Goal: Task Accomplishment & Management: Manage account settings

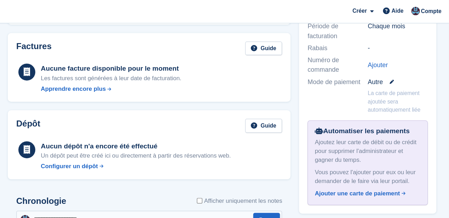
scroll to position [204, 0]
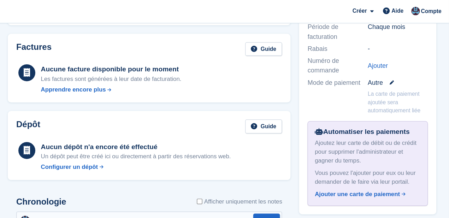
drag, startPoint x: 442, startPoint y: 125, endPoint x: 442, endPoint y: 135, distance: 10.2
click at [442, 135] on div "Réservation Client Jordan PITOIS Centre de stockage Béziers Réserve 21 août, 14…" at bounding box center [381, 27] width 122 height 311
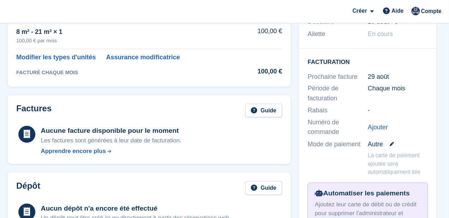
scroll to position [153, 0]
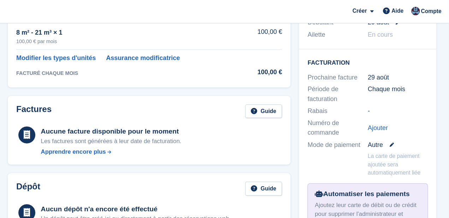
drag, startPoint x: 448, startPoint y: 64, endPoint x: 448, endPoint y: 71, distance: 6.4
click at [448, 71] on section "Jordan PITOIS 102850 Voir sur Stripe Annuler l'abonnement Allocation Unir Statu…" at bounding box center [260, 134] width 378 height 574
click at [441, 80] on div "Réservation Client Jordan PITOIS Centre de stockage Béziers Réserve 21 août, 14…" at bounding box center [381, 78] width 122 height 311
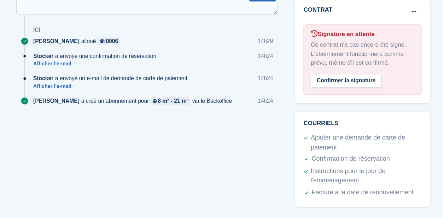
scroll to position [364, 0]
click at [365, 154] on font "Ajouter une demande de carte de paiement" at bounding box center [372, 155] width 79 height 14
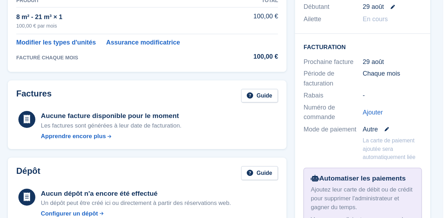
scroll to position [157, 0]
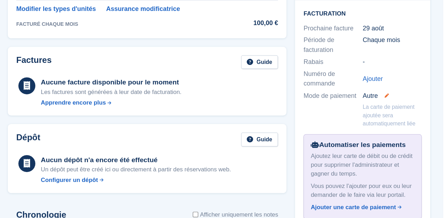
click at [399, 116] on icon at bounding box center [397, 116] width 4 height 4
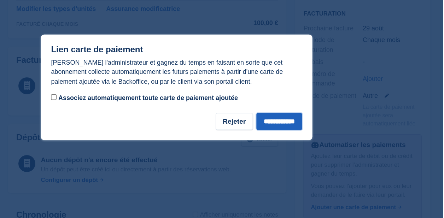
click at [297, 139] on input "**********" at bounding box center [307, 137] width 38 height 14
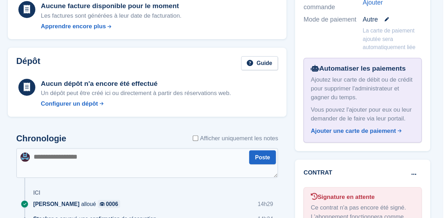
scroll to position [222, 0]
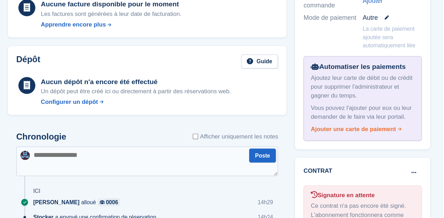
click at [370, 147] on font "Ajouter une carte de paiement" at bounding box center [368, 144] width 71 height 6
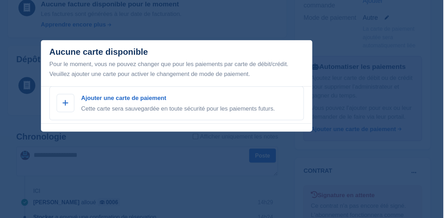
click at [393, 128] on div "fermer" at bounding box center [222, 109] width 444 height 218
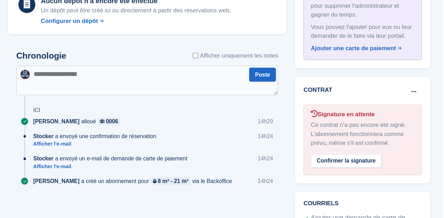
scroll to position [333, 0]
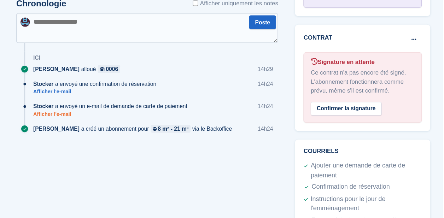
click at [134, 132] on font "Afficher l'e-mail" at bounding box center [118, 131] width 32 height 5
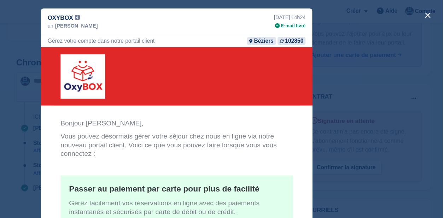
scroll to position [318, 0]
click at [383, 60] on div "fermer" at bounding box center [222, 109] width 444 height 218
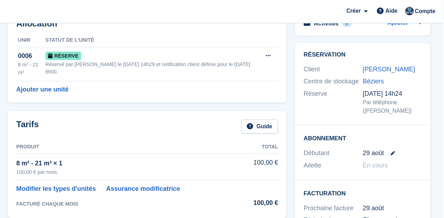
scroll to position [0, 0]
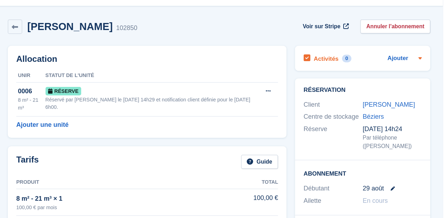
click at [426, 63] on icon at bounding box center [425, 63] width 6 height 6
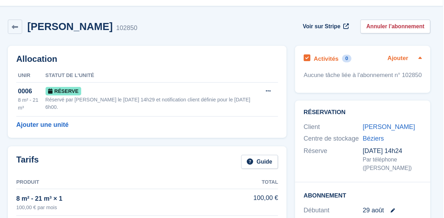
click at [407, 65] on font "Ajouter" at bounding box center [405, 63] width 17 height 6
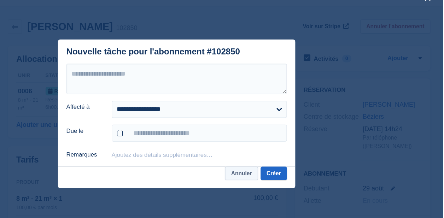
click at [280, 158] on font "Annuler" at bounding box center [275, 158] width 17 height 5
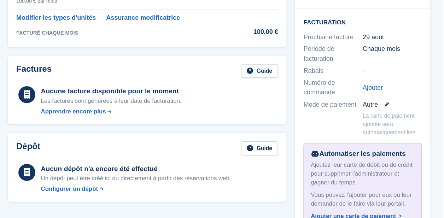
scroll to position [150, 0]
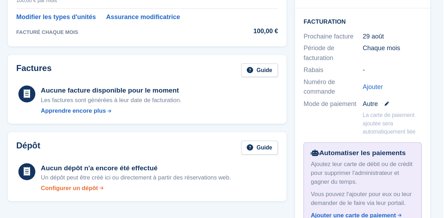
click at [146, 192] on font "Configurer un dépôt" at bounding box center [133, 193] width 48 height 6
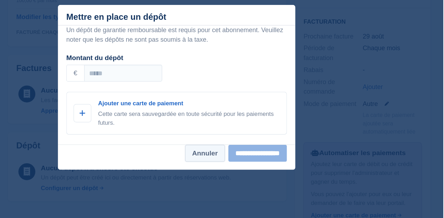
click at [236, 162] on font "Annuler" at bounding box center [245, 164] width 21 height 6
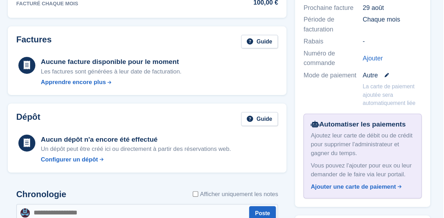
scroll to position [176, 0]
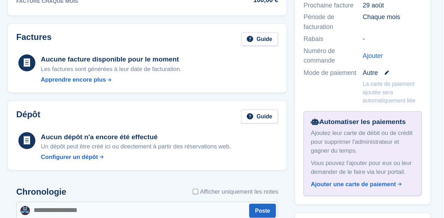
click at [404, 118] on font "La carte de paiement ajoutée sera automatiquement liée" at bounding box center [399, 113] width 44 height 19
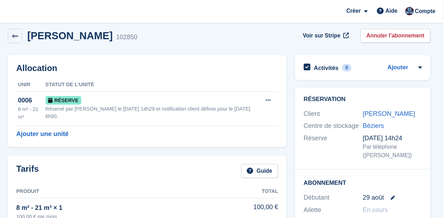
scroll to position [0, 0]
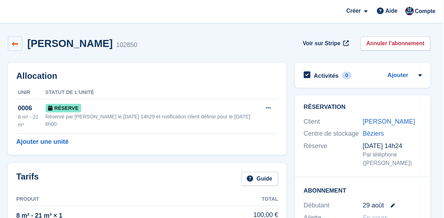
click at [90, 36] on icon at bounding box center [87, 36] width 5 height 5
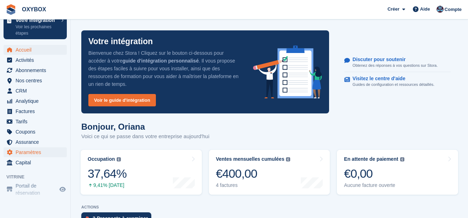
scroll to position [26, 0]
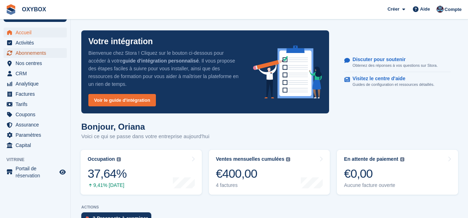
click at [26, 55] on span "Abonnements" at bounding box center [37, 53] width 42 height 10
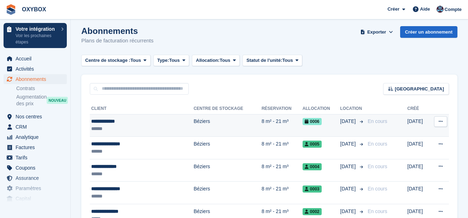
scroll to position [5, 0]
click at [194, 120] on td "Béziers" at bounding box center [228, 125] width 68 height 23
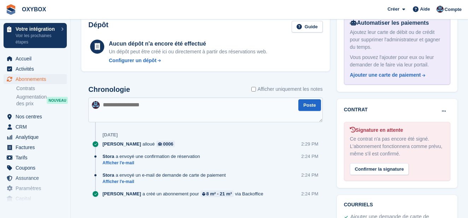
scroll to position [356, 0]
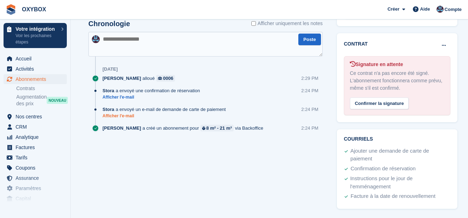
click at [131, 113] on link "Afficher l'e-mail" at bounding box center [165, 116] width 127 height 6
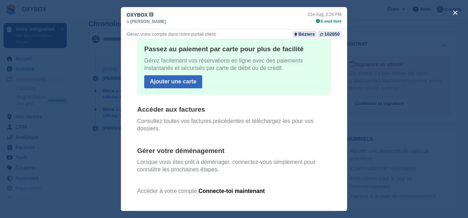
scroll to position [120, 0]
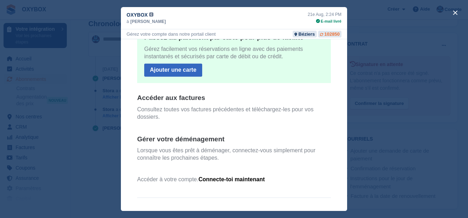
click at [324, 32] on div "102850" at bounding box center [331, 34] width 15 height 7
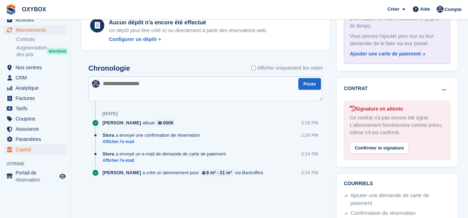
scroll to position [53, 0]
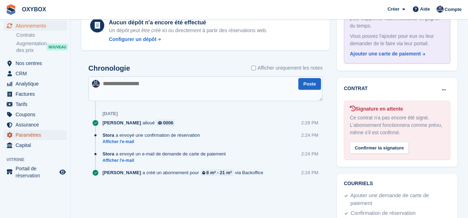
click at [31, 132] on span "Paramètres" at bounding box center [37, 135] width 42 height 10
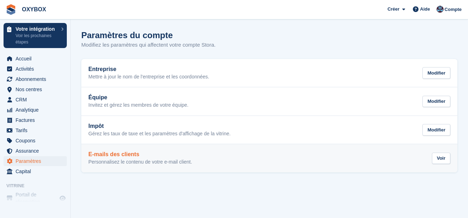
click at [199, 155] on div "E-mails des clients Personnalisez le contenu de votre e-mail client. Voir" at bounding box center [269, 158] width 362 height 14
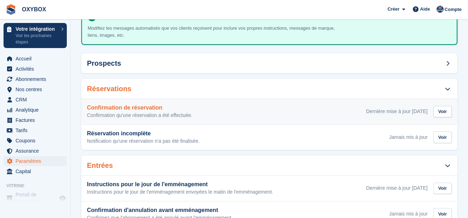
scroll to position [53, 0]
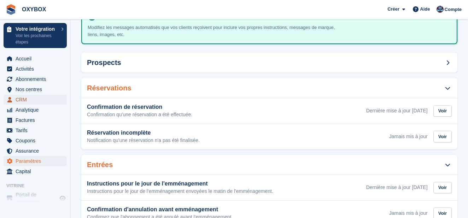
click at [22, 103] on span "CRM" at bounding box center [37, 100] width 42 height 10
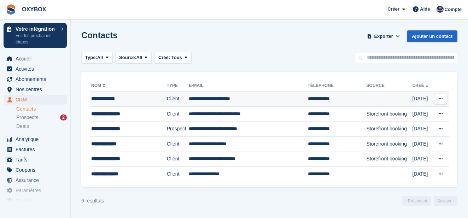
click at [118, 104] on td "**********" at bounding box center [128, 98] width 77 height 15
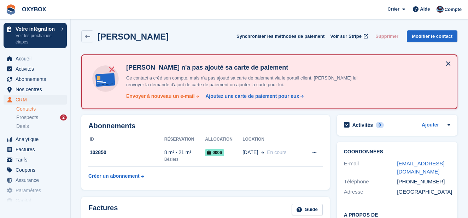
click at [166, 94] on div "Envoyer à nouveau un e-mail" at bounding box center [160, 96] width 69 height 7
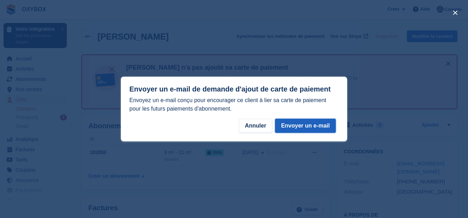
click at [314, 124] on button "Envoyer un e-mail" at bounding box center [305, 126] width 61 height 14
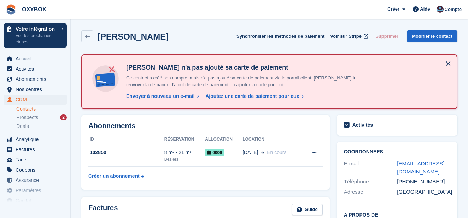
click at [446, 61] on button at bounding box center [447, 63] width 11 height 11
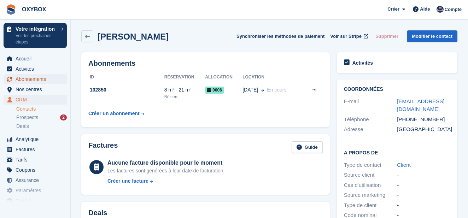
click at [35, 78] on span "Abonnements" at bounding box center [37, 79] width 42 height 10
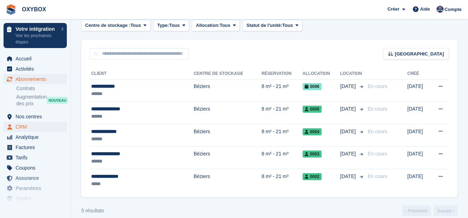
scroll to position [34, 0]
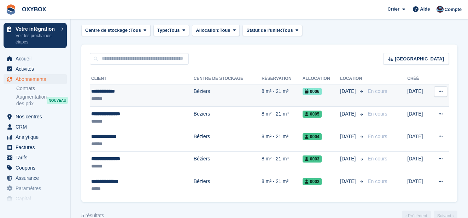
click at [128, 94] on div "**********" at bounding box center [128, 91] width 75 height 7
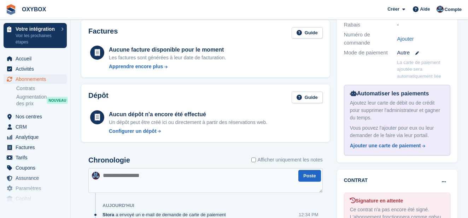
scroll to position [214, 0]
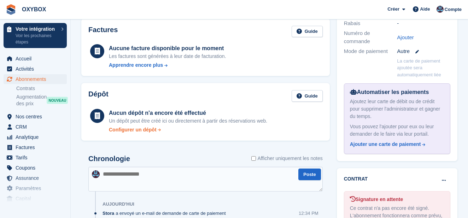
click at [139, 131] on div "Configurer un dépôt" at bounding box center [133, 129] width 48 height 7
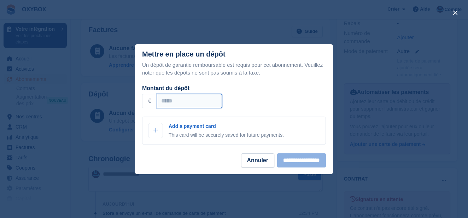
click at [163, 105] on input "Montant du dépôt" at bounding box center [189, 101] width 65 height 14
type input "**"
click at [247, 164] on button "Annuler" at bounding box center [257, 160] width 33 height 14
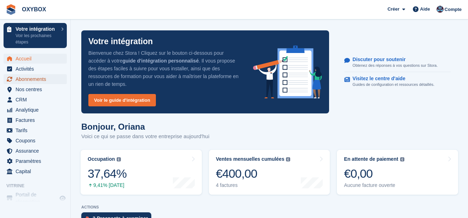
click at [36, 77] on span "Abonnements" at bounding box center [37, 79] width 42 height 10
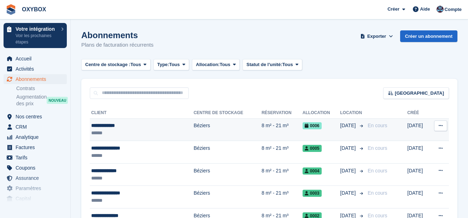
click at [197, 121] on td "Béziers" at bounding box center [228, 129] width 68 height 23
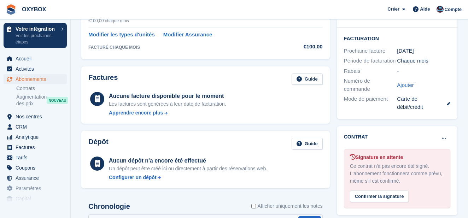
scroll to position [166, 0]
click at [155, 180] on div "Configurer un dépôt" at bounding box center [133, 176] width 48 height 7
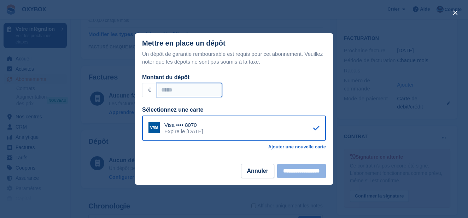
click at [182, 85] on input "Montant du dépôt" at bounding box center [189, 90] width 65 height 14
type input "**"
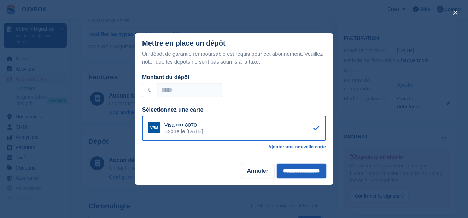
click at [289, 169] on input "**********" at bounding box center [301, 171] width 49 height 14
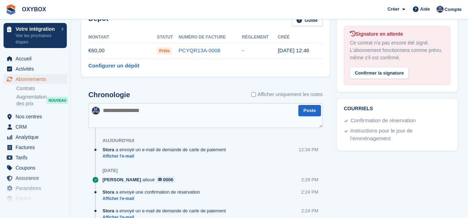
scroll to position [250, 0]
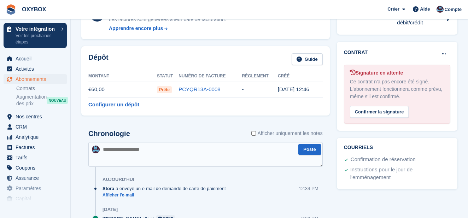
click at [169, 90] on span "Prête" at bounding box center [164, 89] width 15 height 7
click at [242, 88] on td "-" at bounding box center [260, 90] width 36 height 16
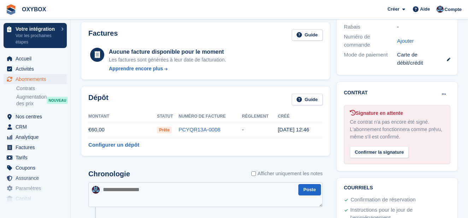
scroll to position [198, 0]
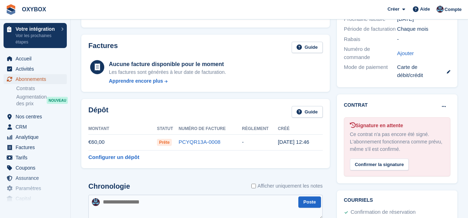
click at [37, 81] on span "Abonnements" at bounding box center [37, 79] width 42 height 10
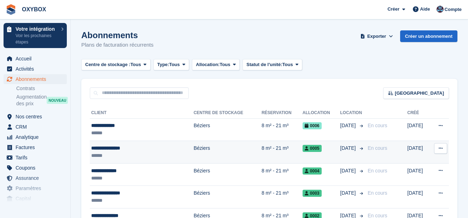
click at [194, 155] on td "Béziers" at bounding box center [228, 152] width 68 height 23
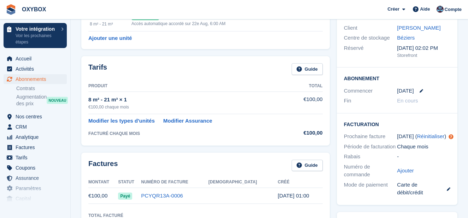
scroll to position [80, 0]
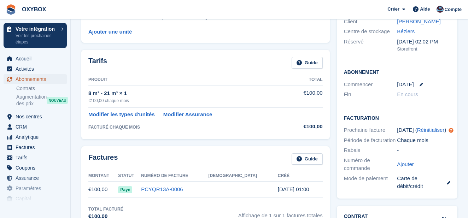
click at [37, 80] on span "Abonnements" at bounding box center [37, 79] width 42 height 10
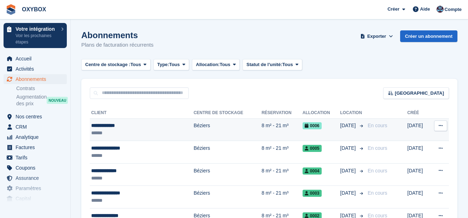
click at [194, 129] on td "Béziers" at bounding box center [228, 129] width 68 height 23
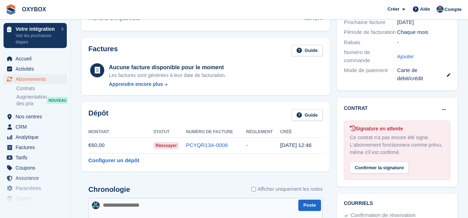
scroll to position [170, 0]
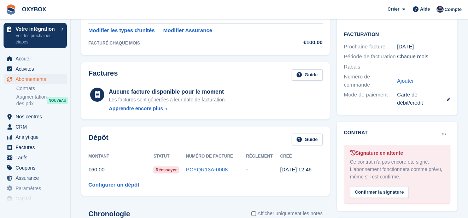
click at [413, 43] on div "[DATE]" at bounding box center [423, 47] width 53 height 8
click at [412, 46] on div "[DATE]" at bounding box center [423, 47] width 53 height 8
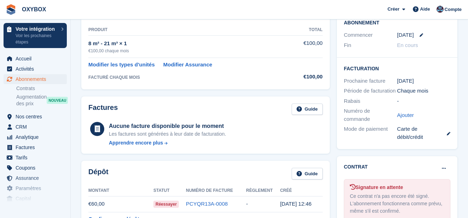
scroll to position [55, 0]
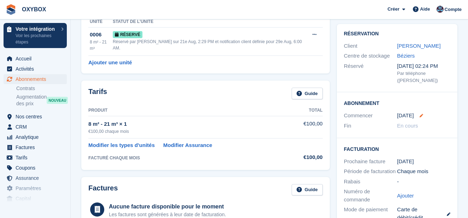
click at [423, 114] on div "[DATE]" at bounding box center [423, 116] width 53 height 8
click at [420, 113] on div "[DATE]" at bounding box center [423, 116] width 53 height 8
click at [420, 115] on icon at bounding box center [421, 116] width 4 height 4
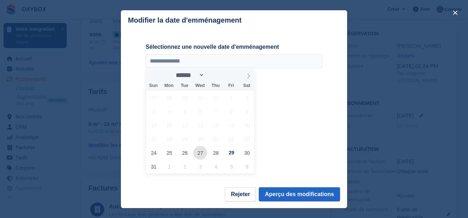
click at [199, 154] on span "27" at bounding box center [200, 153] width 14 height 14
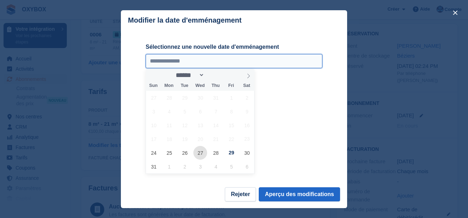
type input "**********"
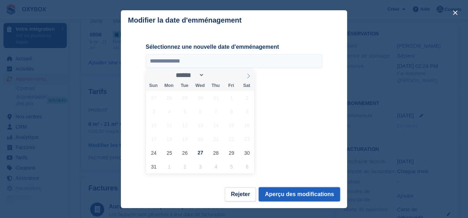
click at [303, 192] on button "Aperçu des modifications" at bounding box center [299, 194] width 81 height 14
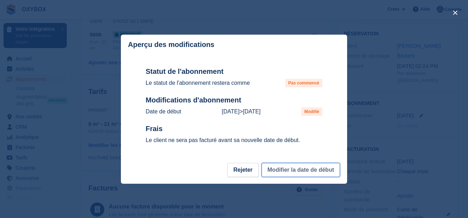
click at [294, 172] on button "Modifier la date de début" at bounding box center [300, 170] width 78 height 14
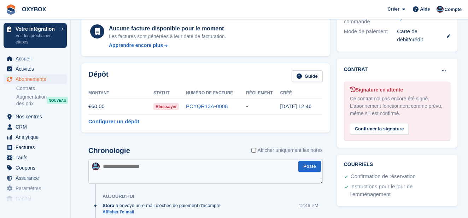
scroll to position [235, 0]
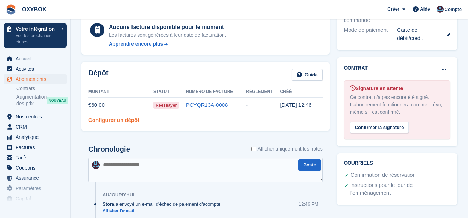
click at [129, 119] on link "Configurer un dépôt" at bounding box center [113, 120] width 51 height 8
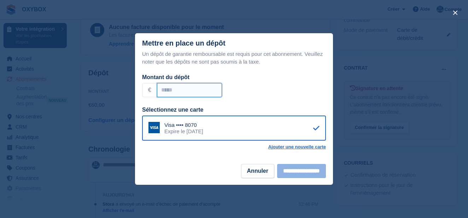
click at [167, 91] on input "Montant du dépôt" at bounding box center [189, 90] width 65 height 14
type input "**"
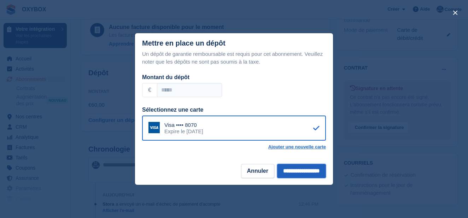
click at [288, 171] on input "**********" at bounding box center [301, 171] width 49 height 14
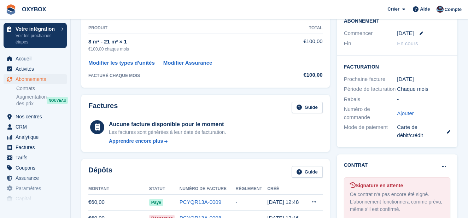
scroll to position [137, 0]
